Goal: Check status: Check status

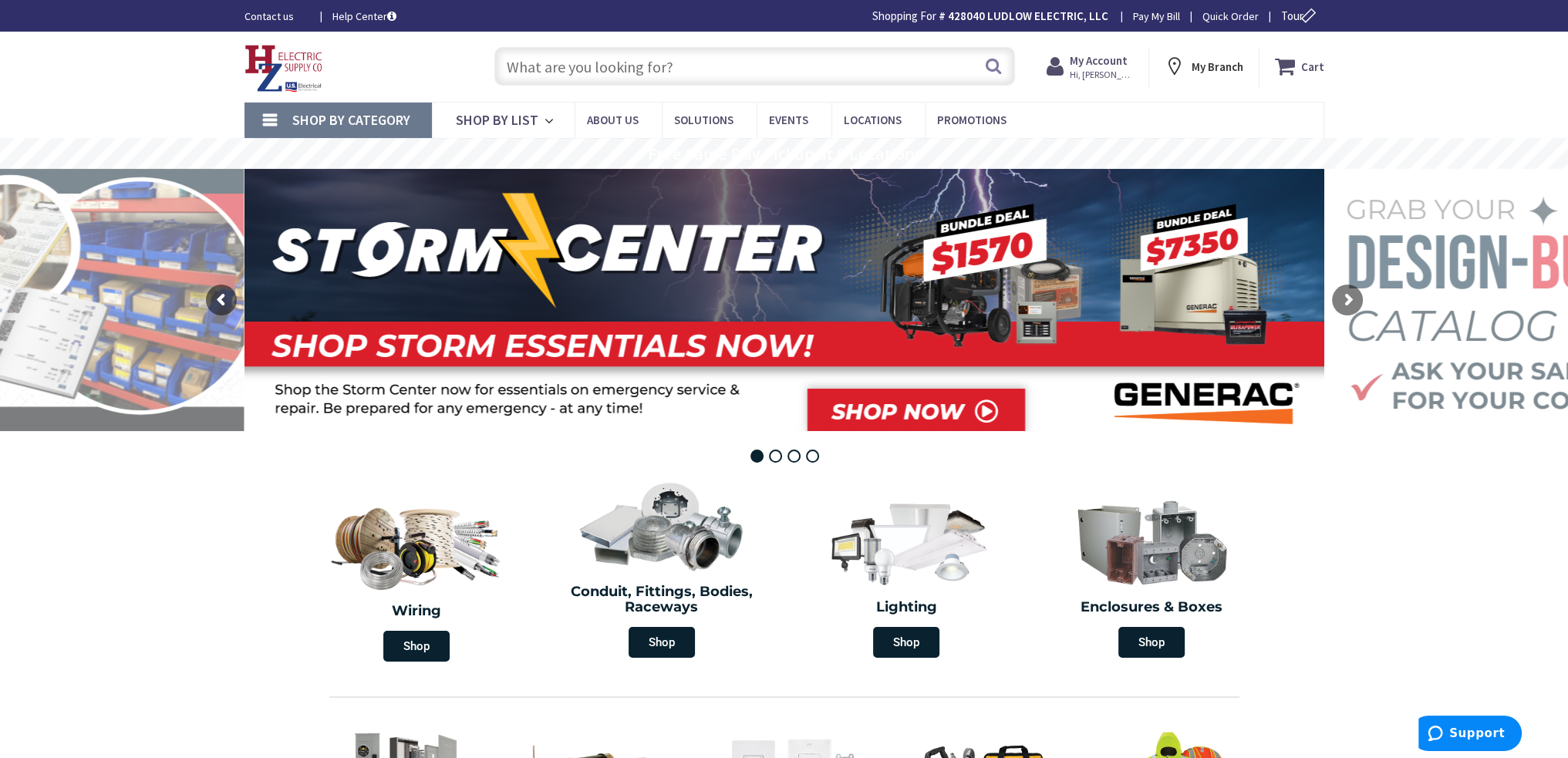
click at [1089, 66] on strong "My Account" at bounding box center [1098, 61] width 58 height 14
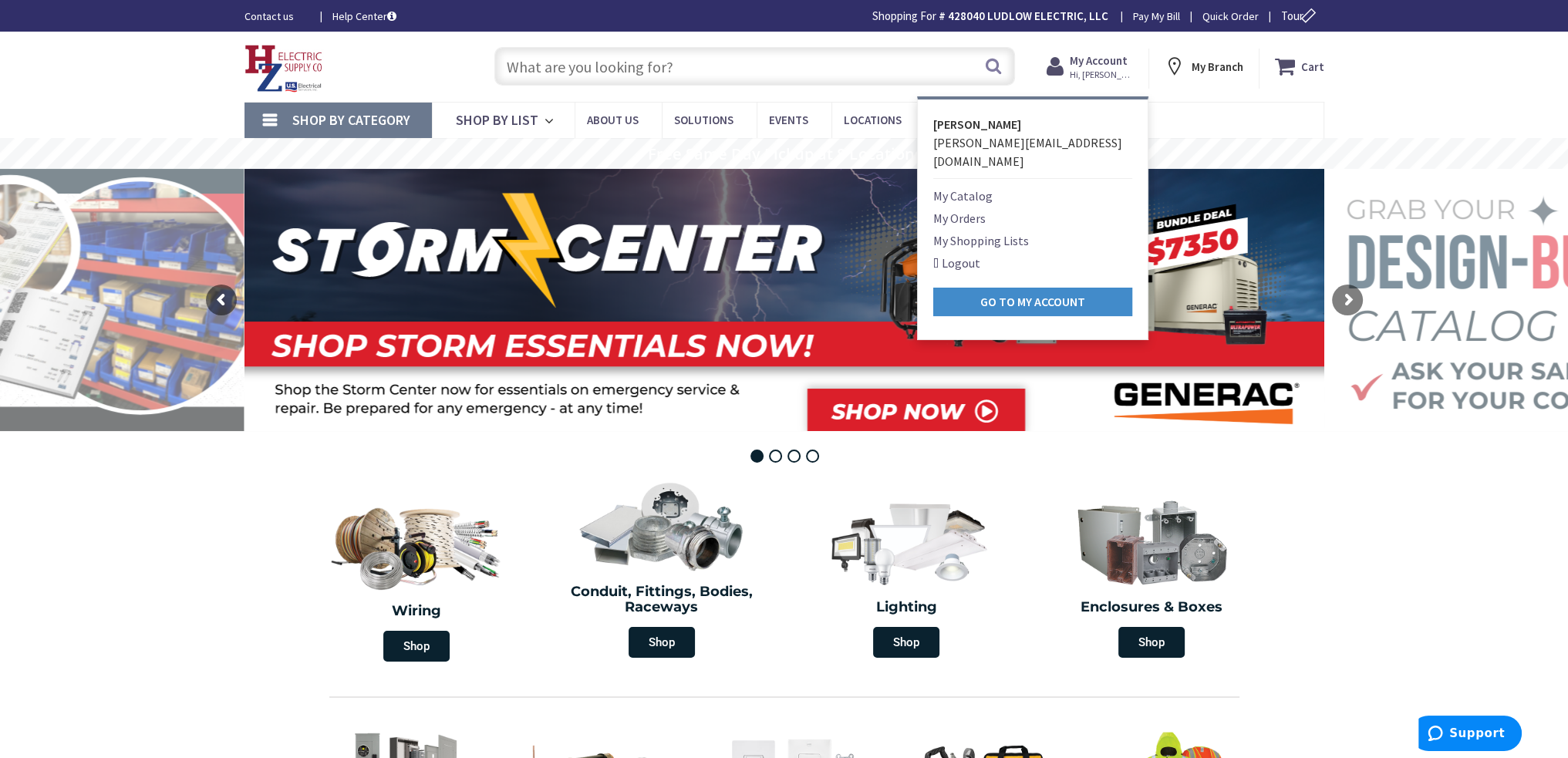
click at [977, 209] on link "My Orders" at bounding box center [960, 218] width 53 height 19
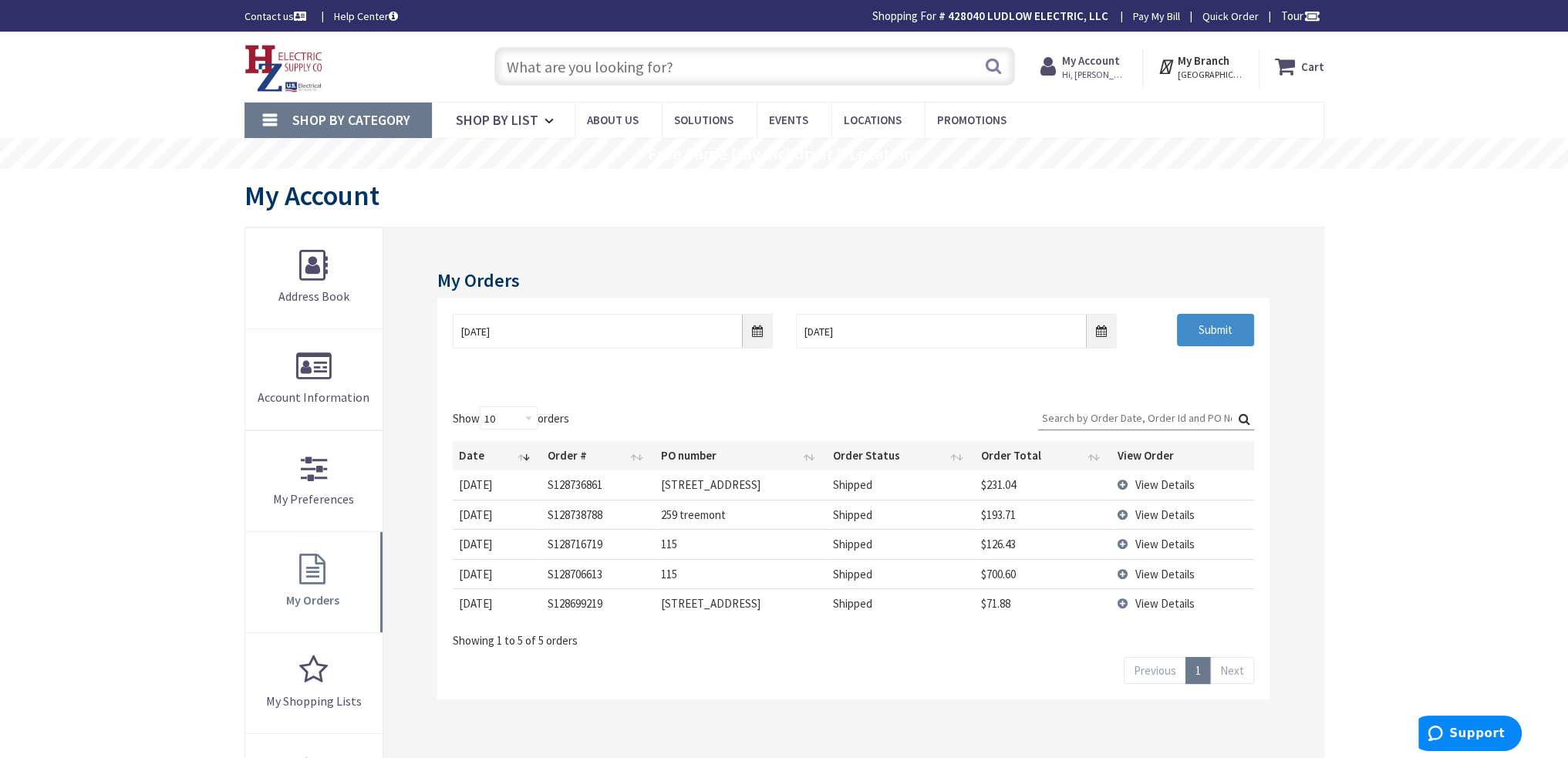
click at [779, 72] on input "text" at bounding box center [755, 66] width 520 height 38
paste input "TB TV14-8F-L VNL INSD FORK TERM"
type input "TB TV14-8F-L VNL INSD FORK TERM"
click at [997, 66] on button "Search" at bounding box center [993, 66] width 20 height 35
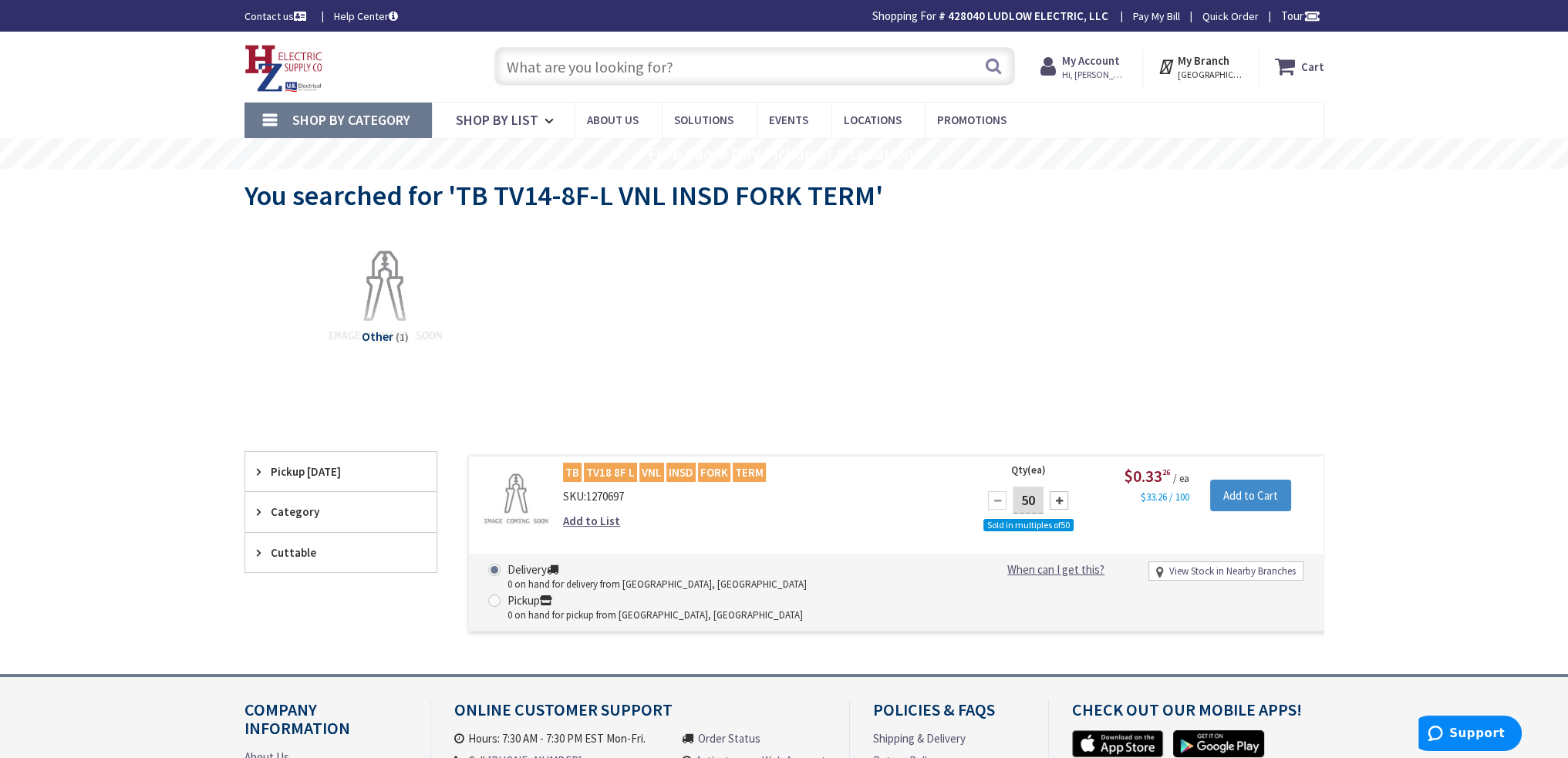
click at [1082, 66] on strong "My Account" at bounding box center [1090, 61] width 58 height 14
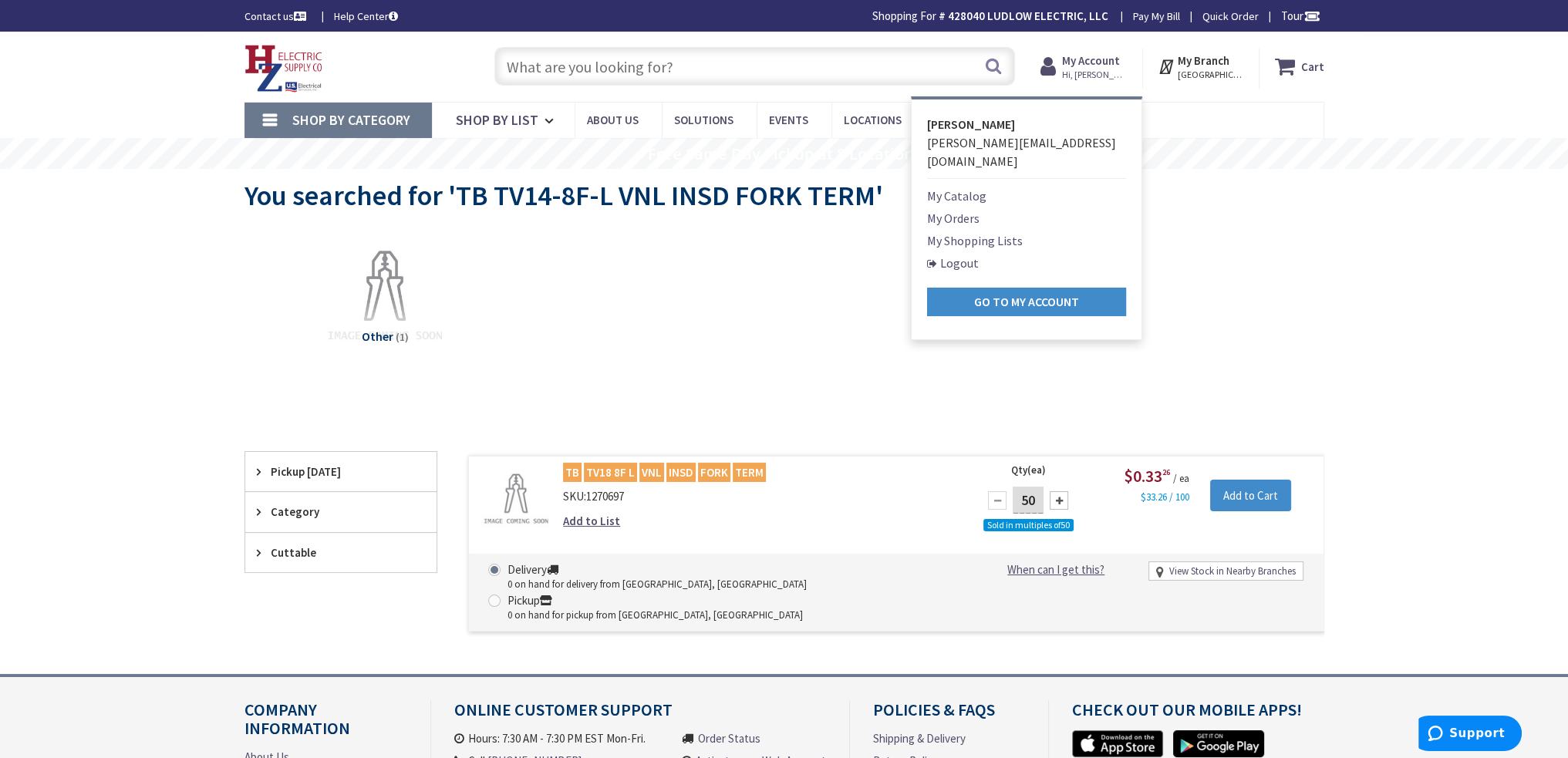
click at [976, 209] on link "My Orders" at bounding box center [953, 218] width 53 height 19
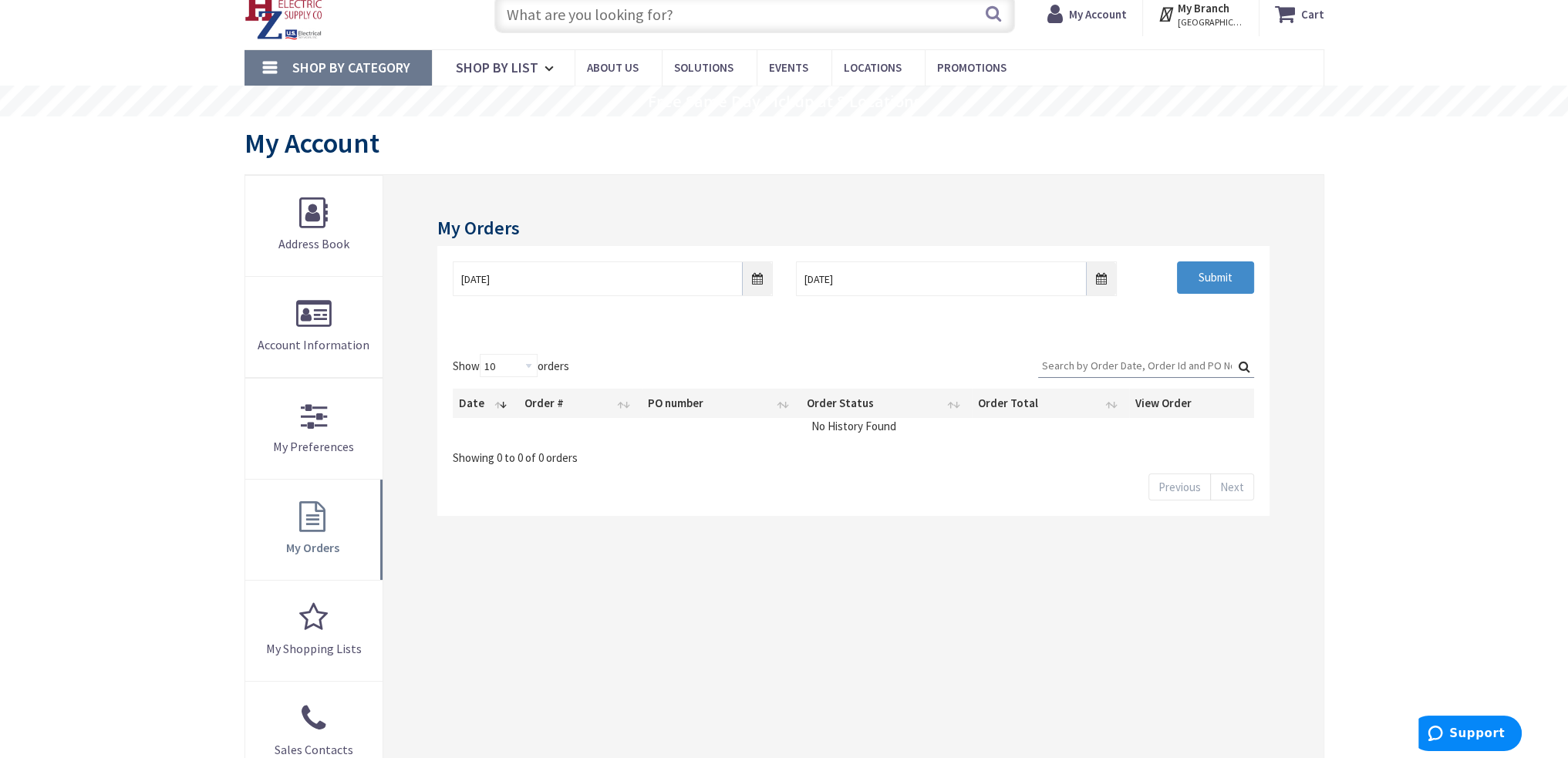
scroll to position [77, 0]
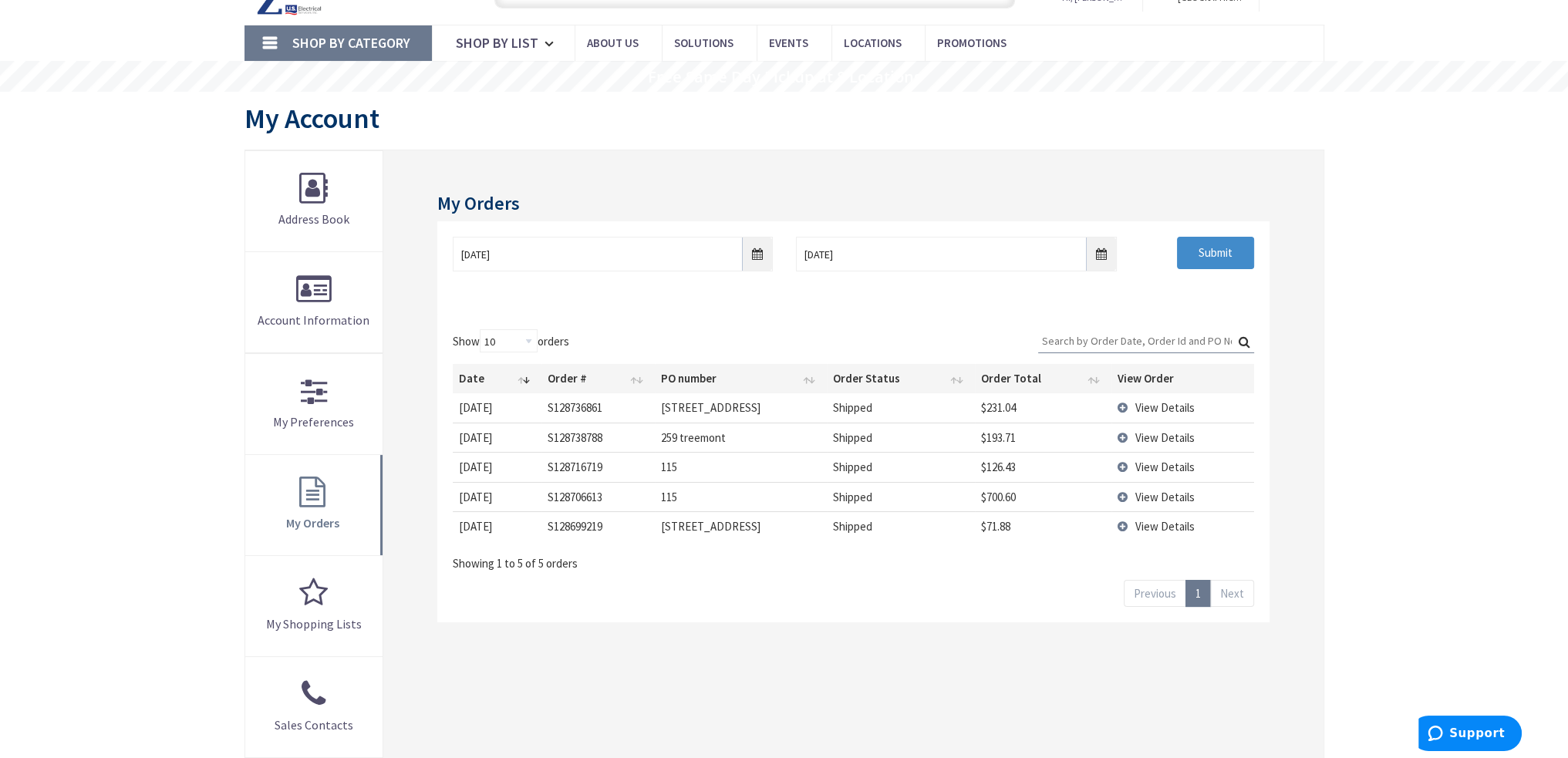
click at [1123, 405] on td "View Details" at bounding box center [1181, 408] width 142 height 29
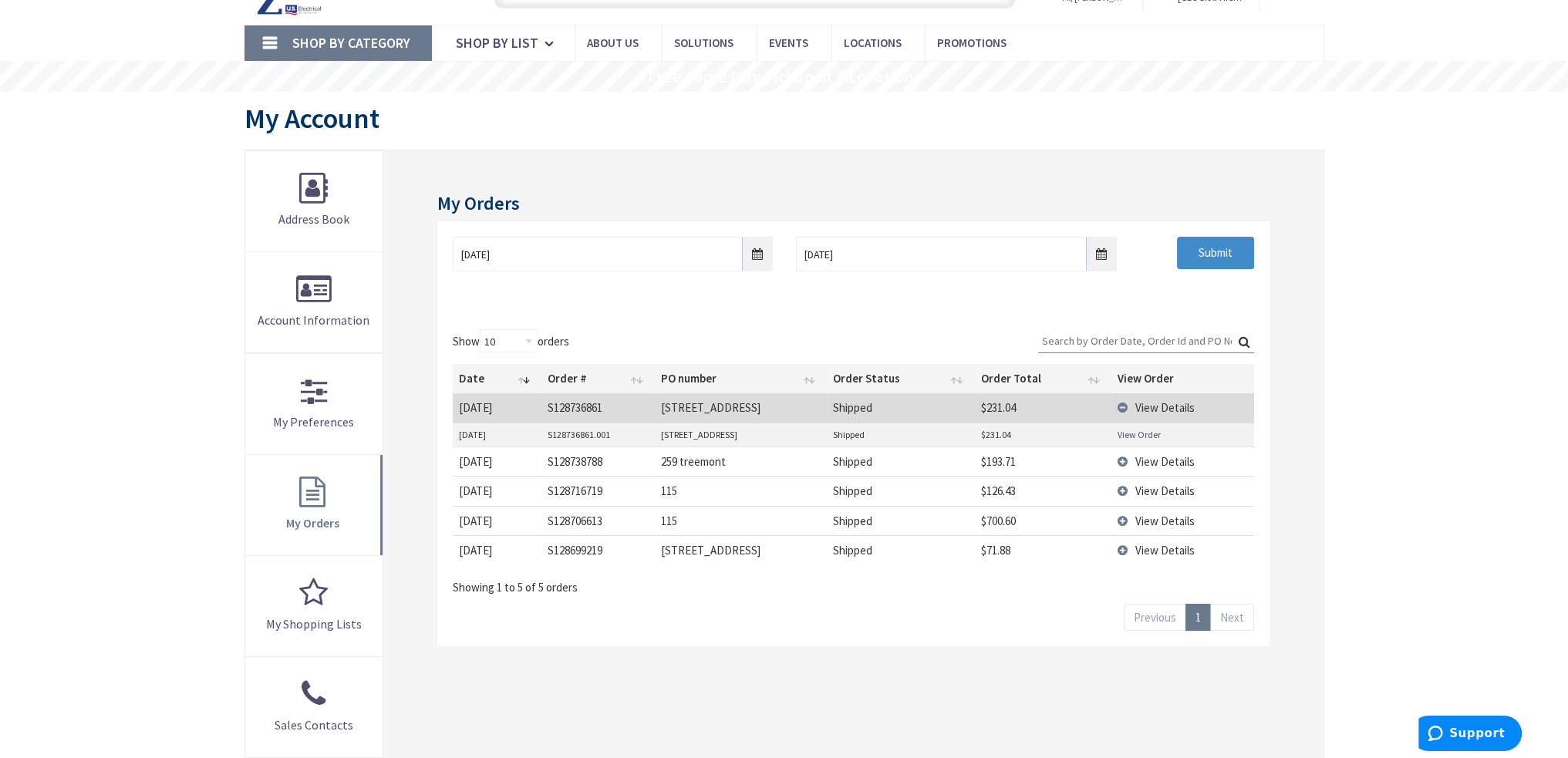
click at [1128, 434] on link "View Order" at bounding box center [1139, 434] width 43 height 13
click at [1123, 457] on td "View Details" at bounding box center [1181, 461] width 142 height 29
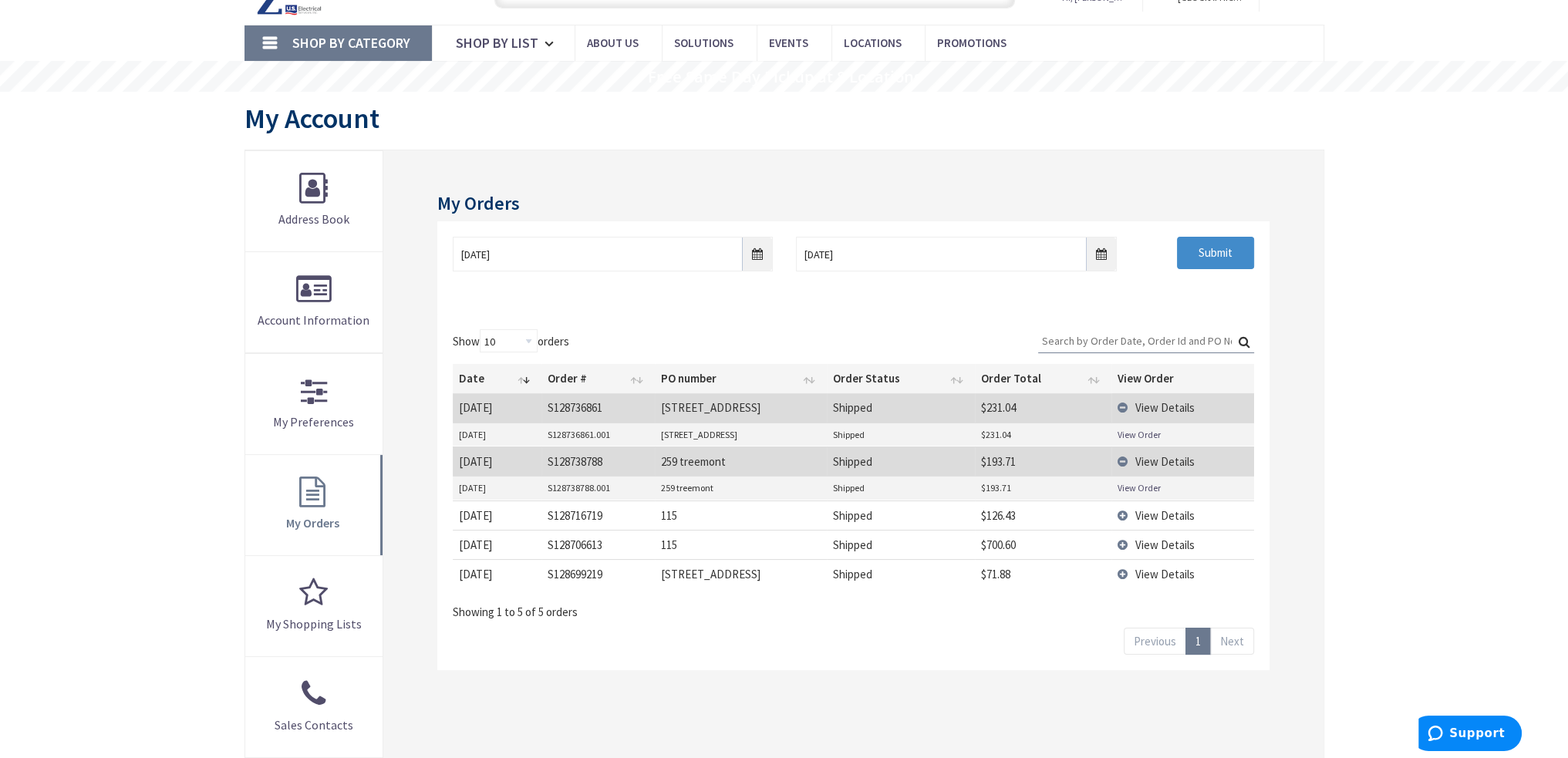
click at [1129, 489] on link "View Order" at bounding box center [1139, 487] width 43 height 13
click at [1129, 486] on link "View Order" at bounding box center [1139, 487] width 43 height 13
click at [1123, 463] on td "View Details" at bounding box center [1181, 461] width 142 height 29
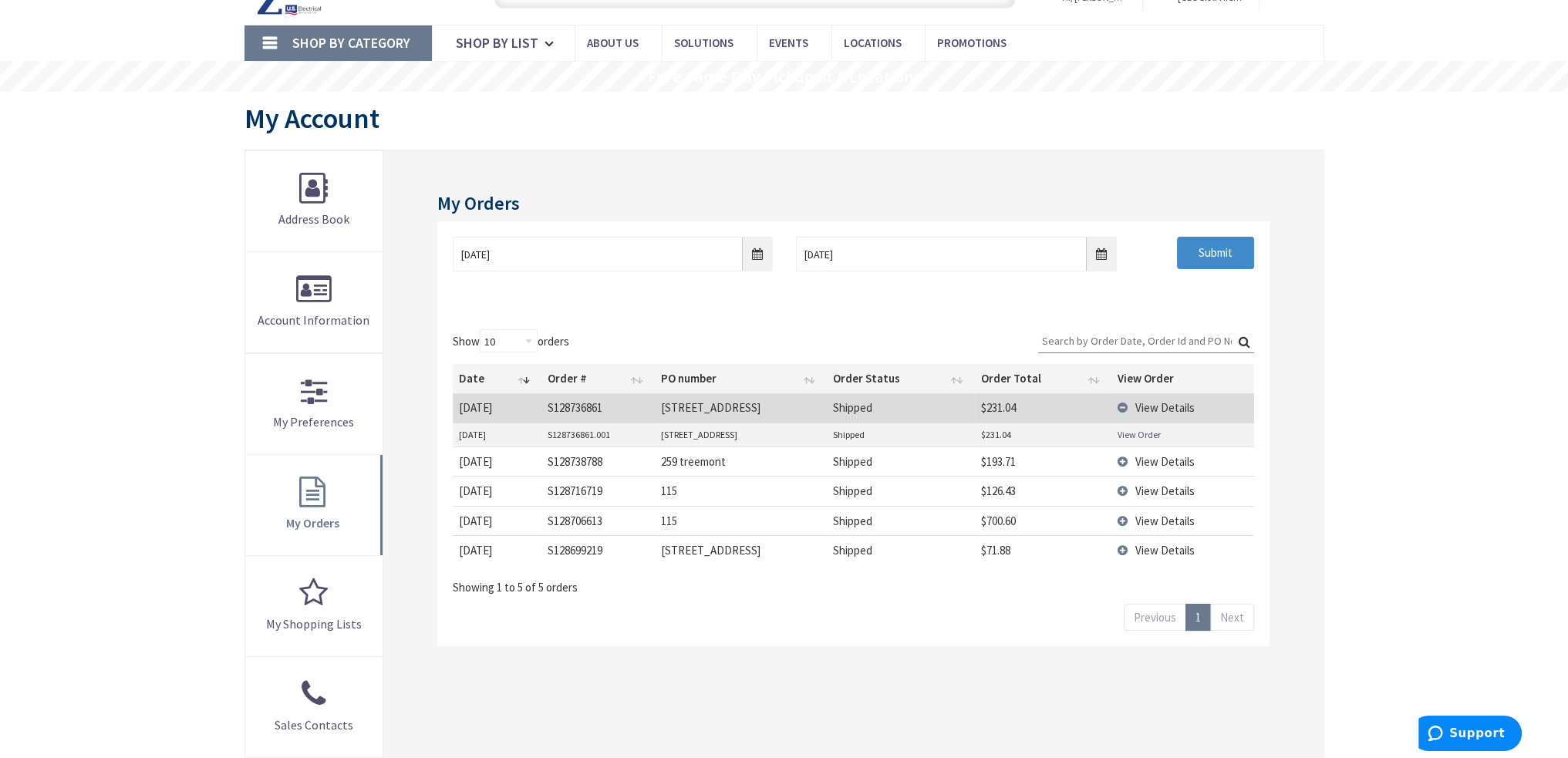
click at [1121, 407] on td "View Details" at bounding box center [1181, 408] width 142 height 29
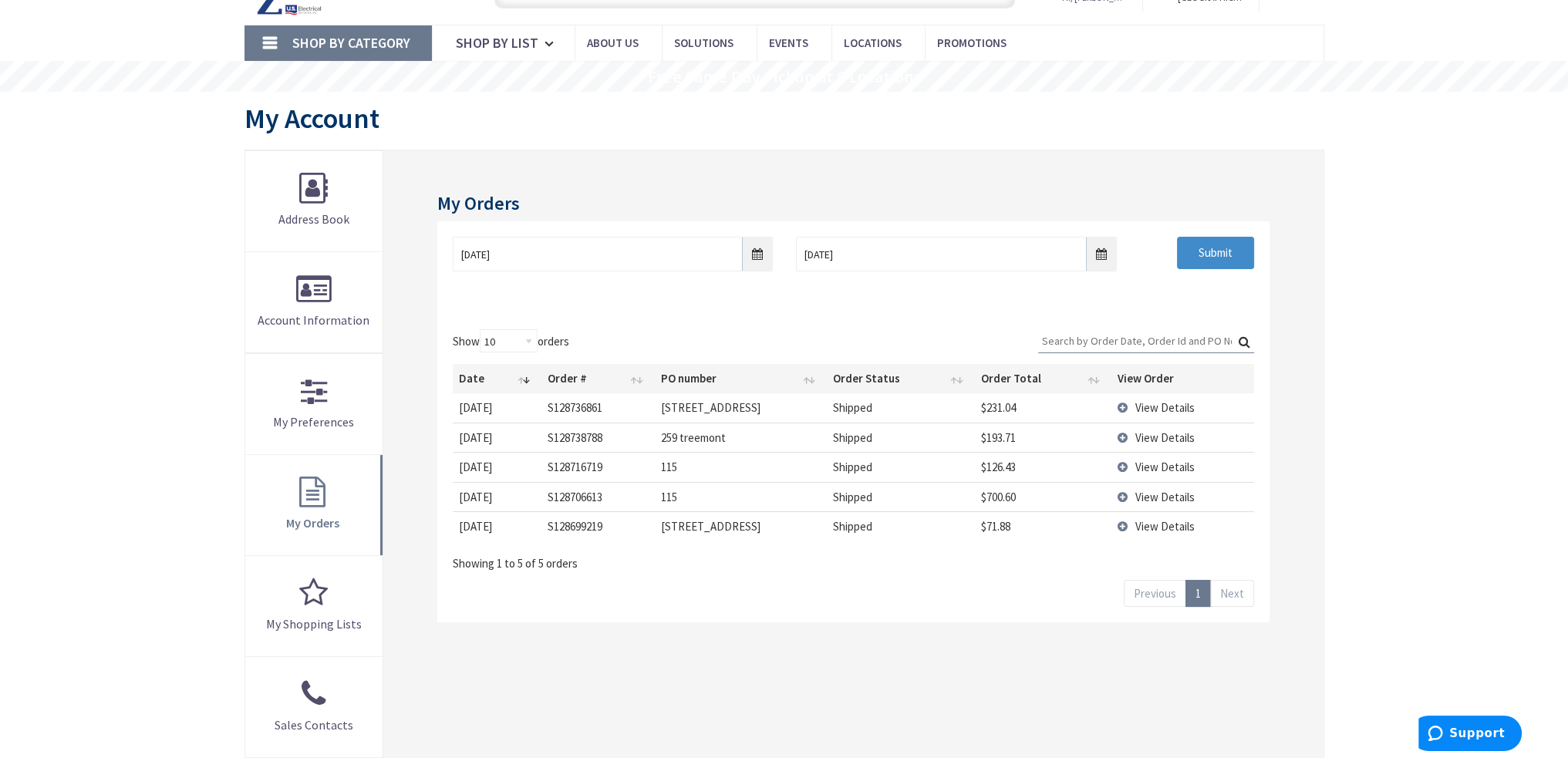
click at [1123, 496] on td "View Details" at bounding box center [1181, 496] width 142 height 29
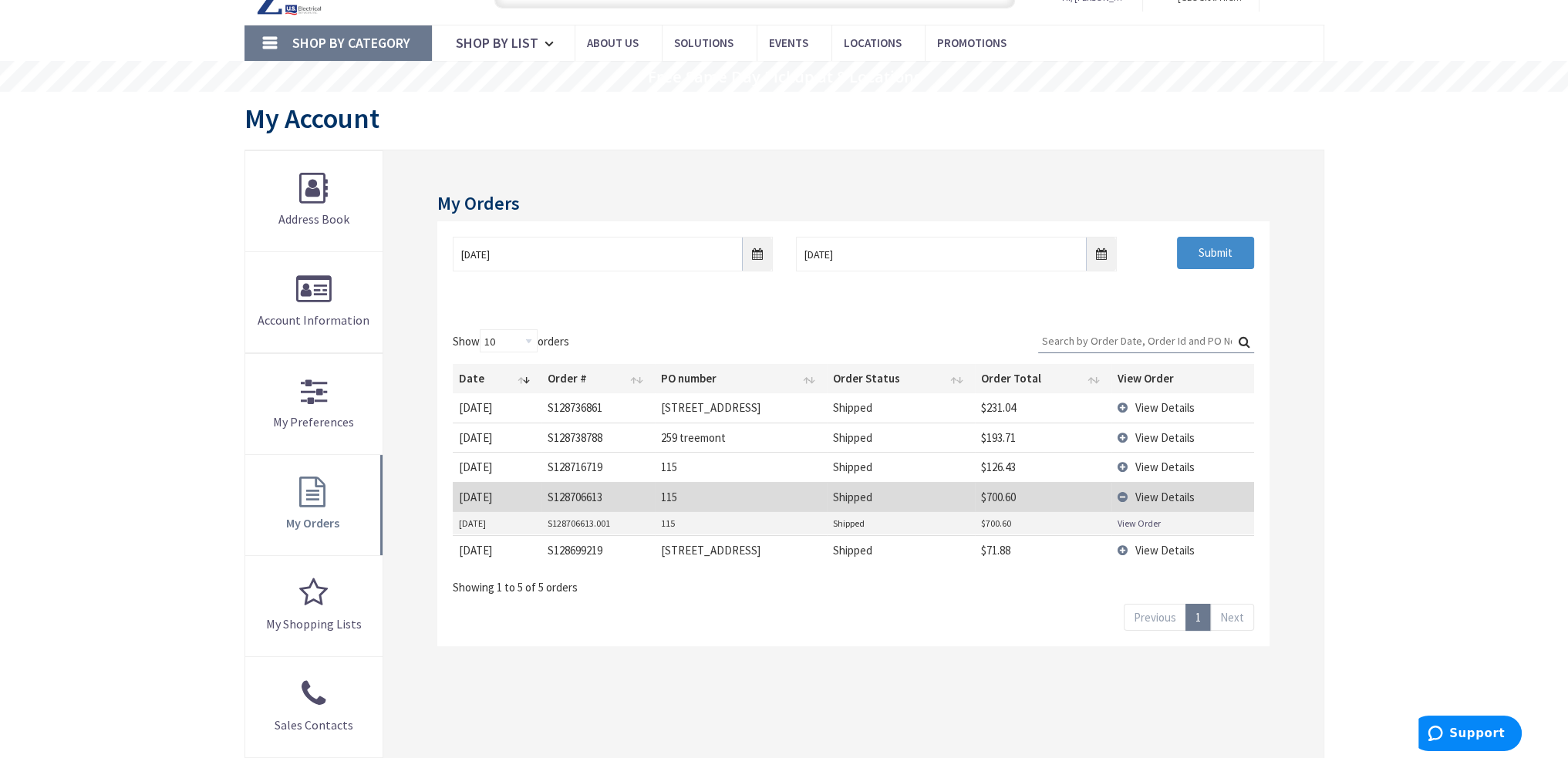
click at [1123, 549] on td "View Details" at bounding box center [1181, 550] width 142 height 29
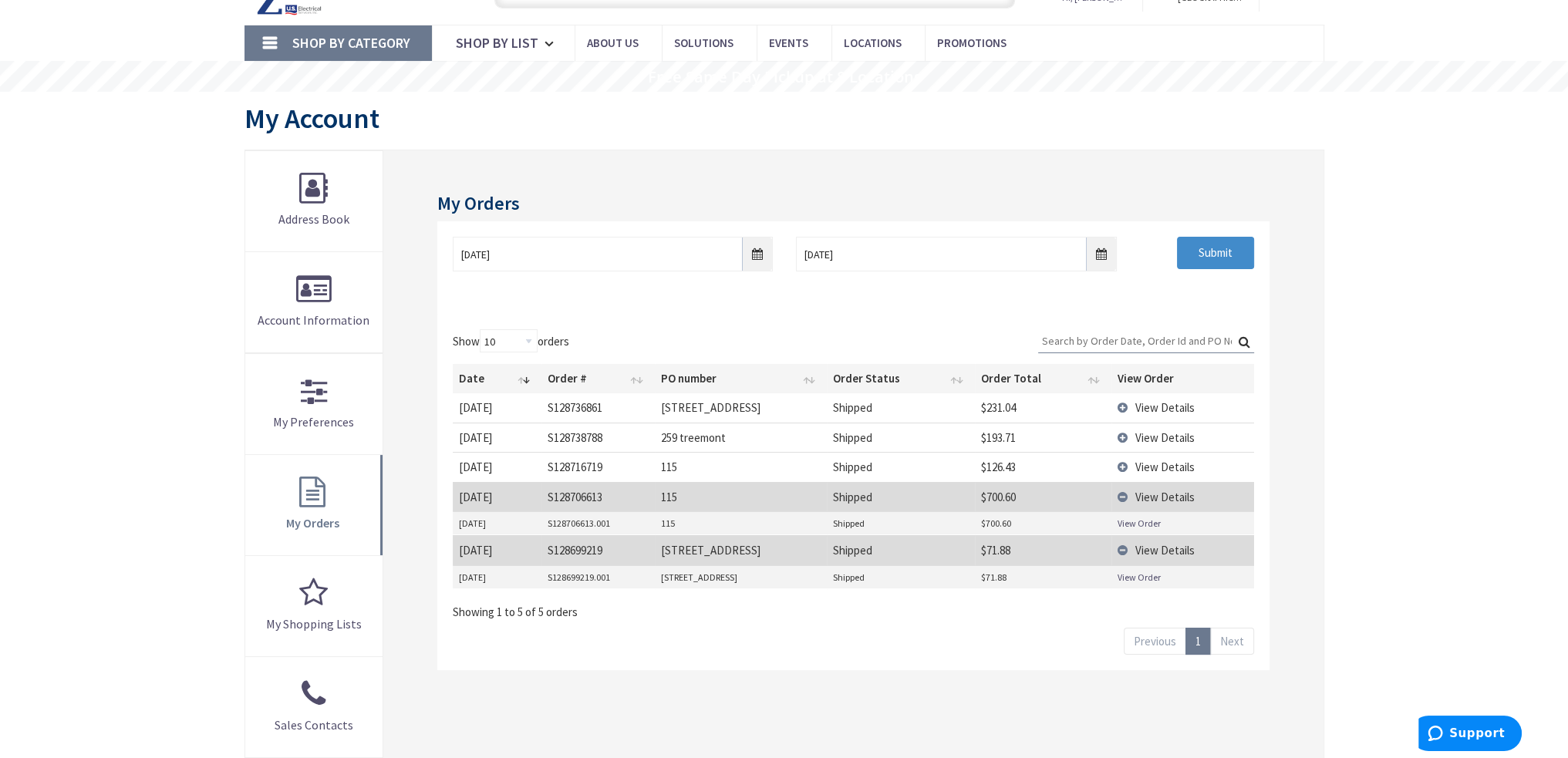
click at [1126, 573] on link "View Order" at bounding box center [1139, 577] width 43 height 13
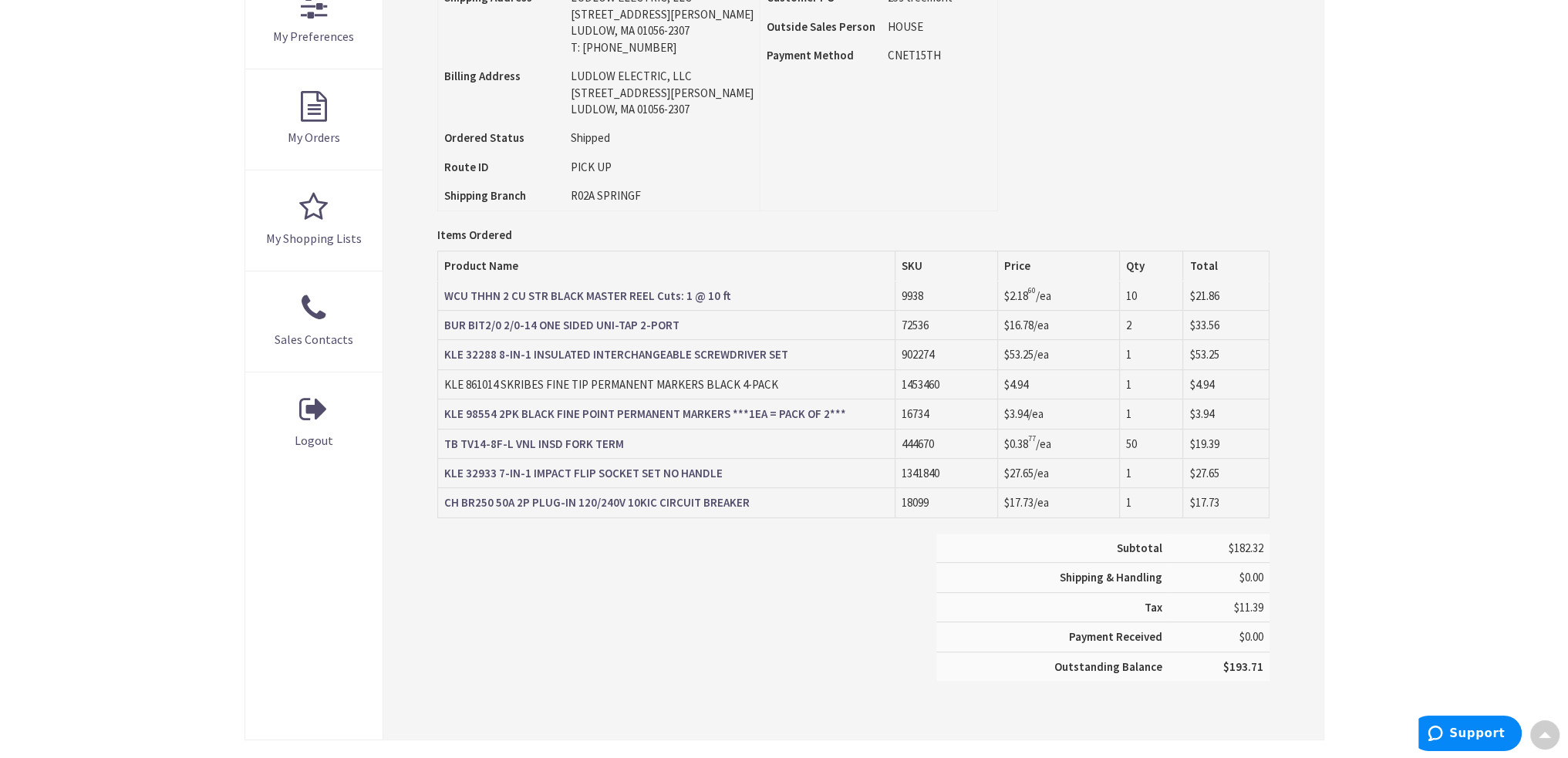
click at [606, 439] on strong "TB TV14-8F-L VNL INSD FORK TERM" at bounding box center [535, 444] width 180 height 14
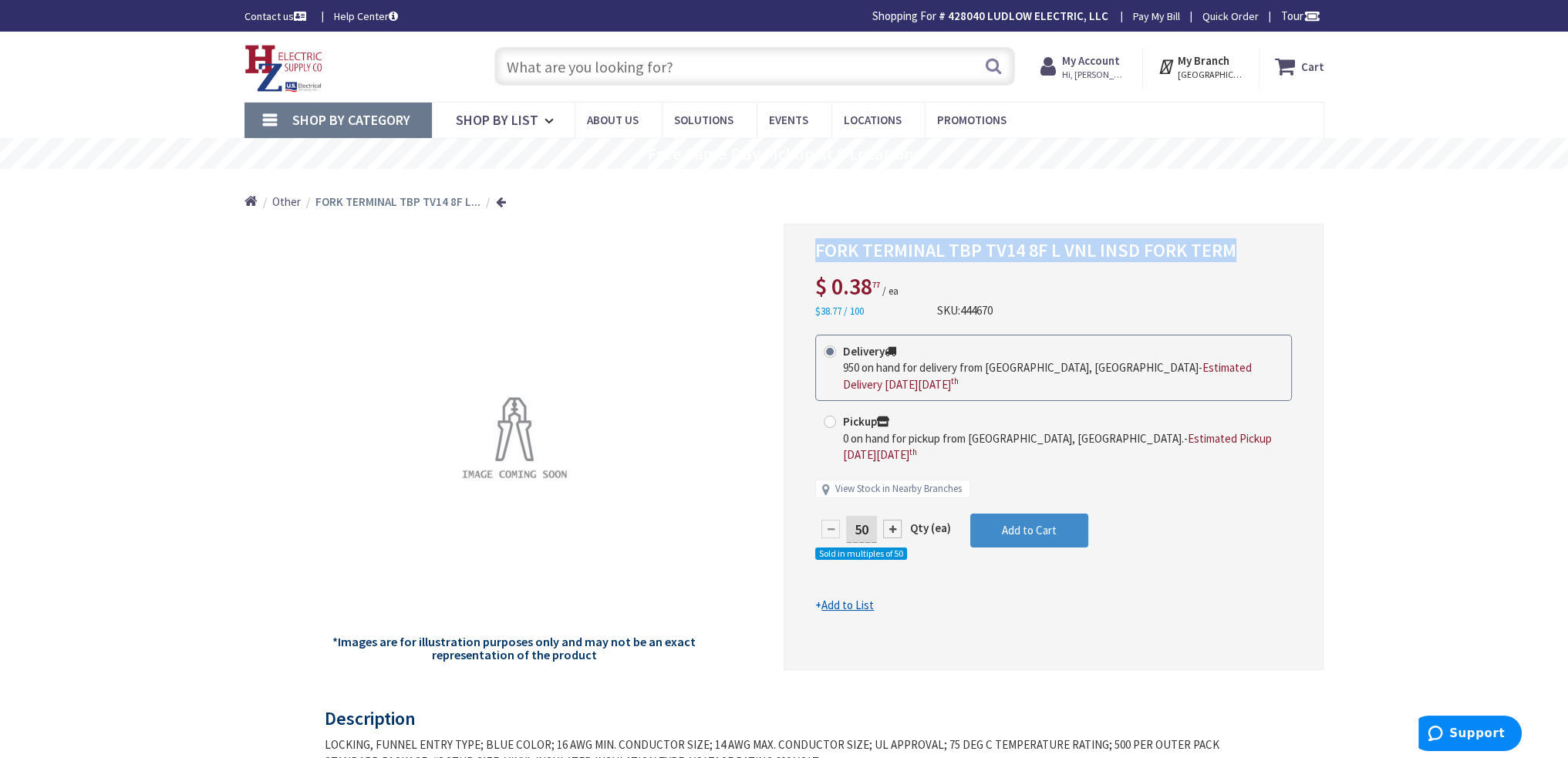
drag, startPoint x: 818, startPoint y: 248, endPoint x: 1268, endPoint y: 240, distance: 450.1
click at [1272, 240] on h1 "FORK TERMINAL TBP TV14 8F L VNL INSD FORK TERM" at bounding box center [1053, 250] width 477 height 22
copy span "FORK TERMINAL TBP TV14 8F L VNL INSD FORK TERM"
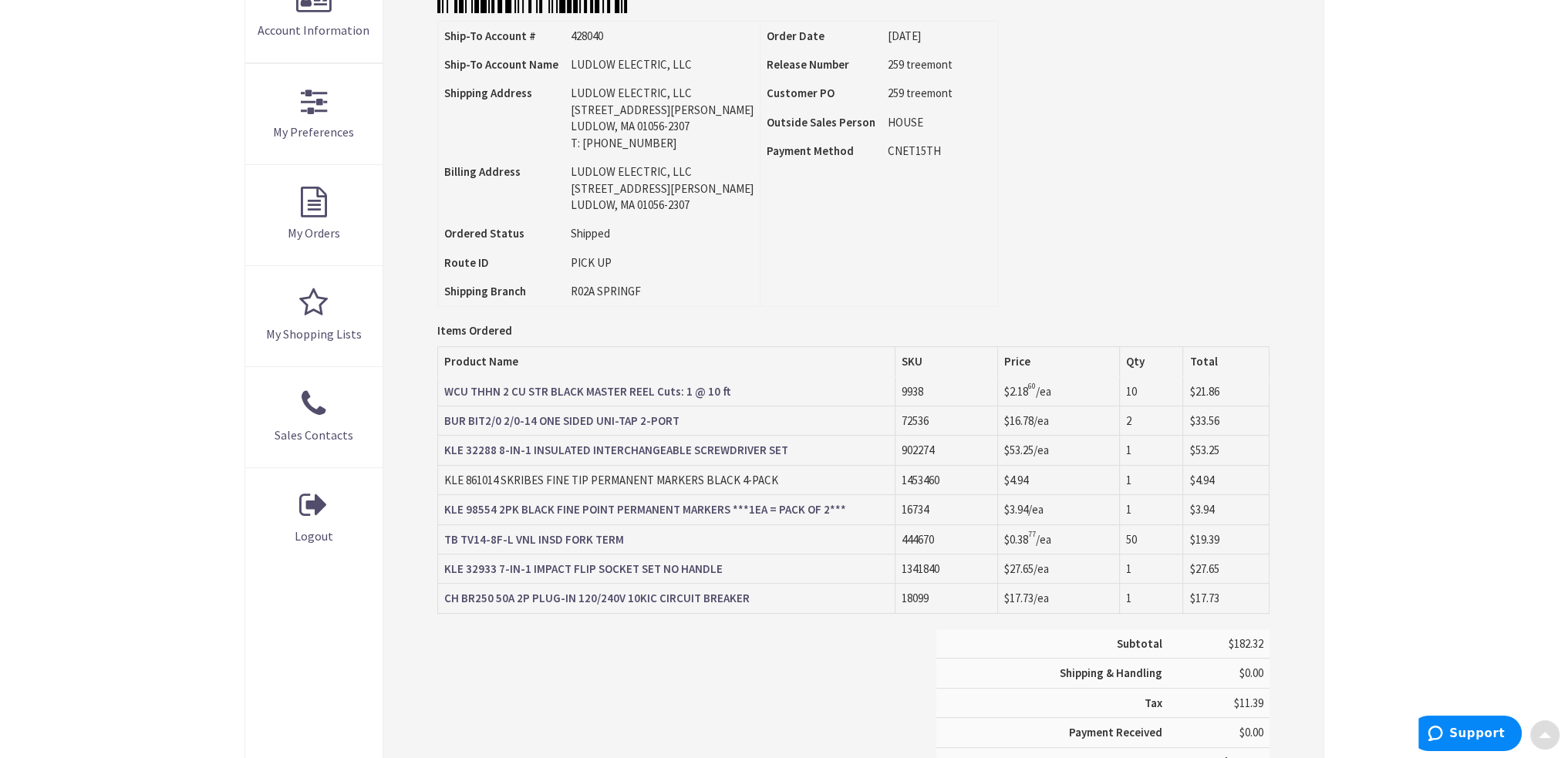
scroll to position [386, 0]
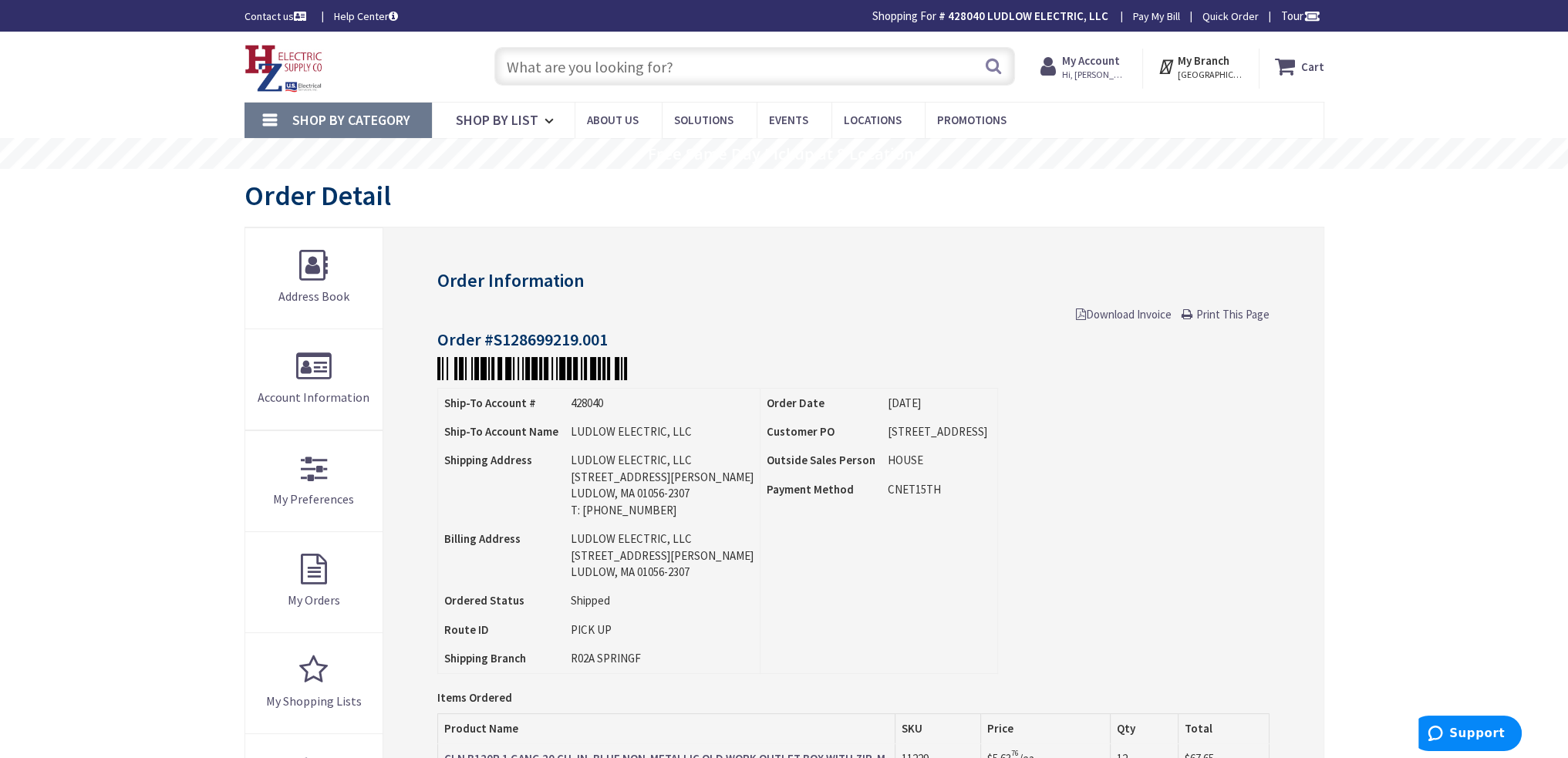
click at [506, 259] on div "Order Information Download Invoice Print This Page Order #S128699219.001 Ship-T…" at bounding box center [853, 619] width 939 height 784
click at [512, 243] on div "Order Information Download Invoice Print This Page Order #S128699219.001 Ship-T…" at bounding box center [853, 619] width 939 height 784
